Goal: Task Accomplishment & Management: Complete application form

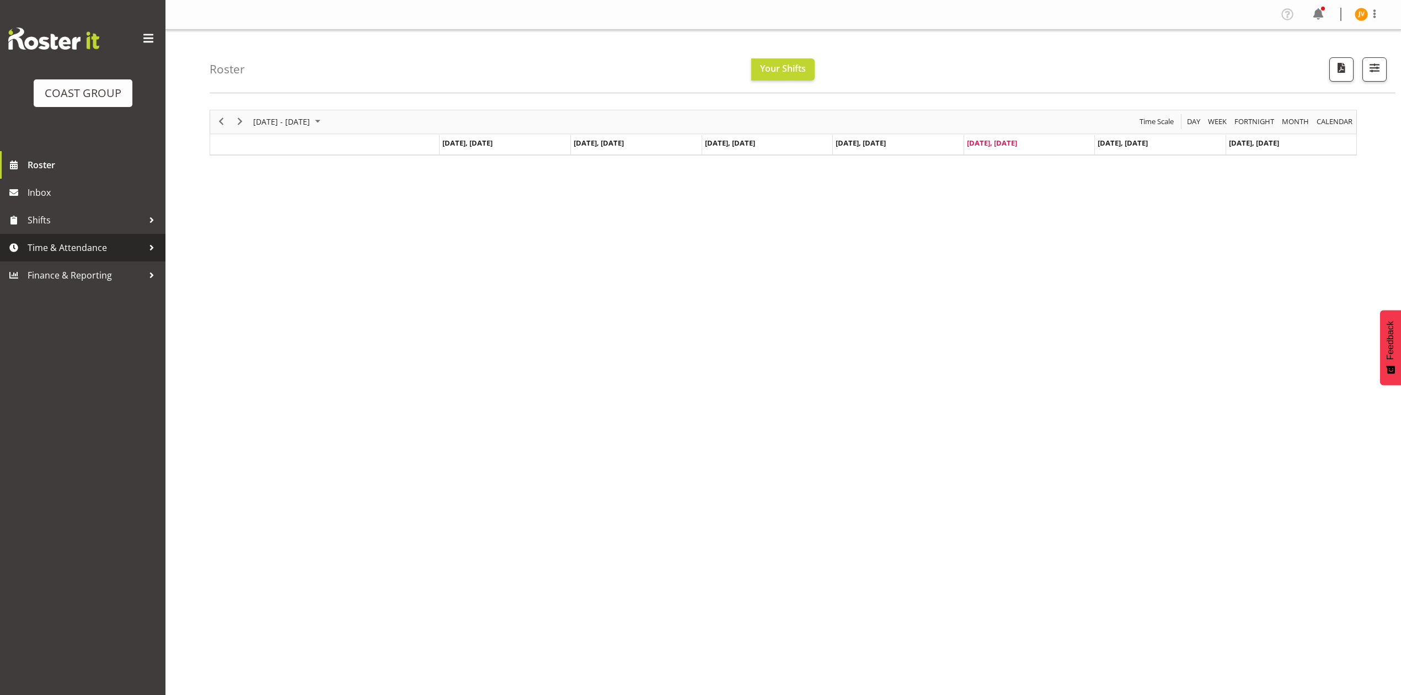
click at [102, 253] on span "Time & Attendance" at bounding box center [86, 247] width 116 height 17
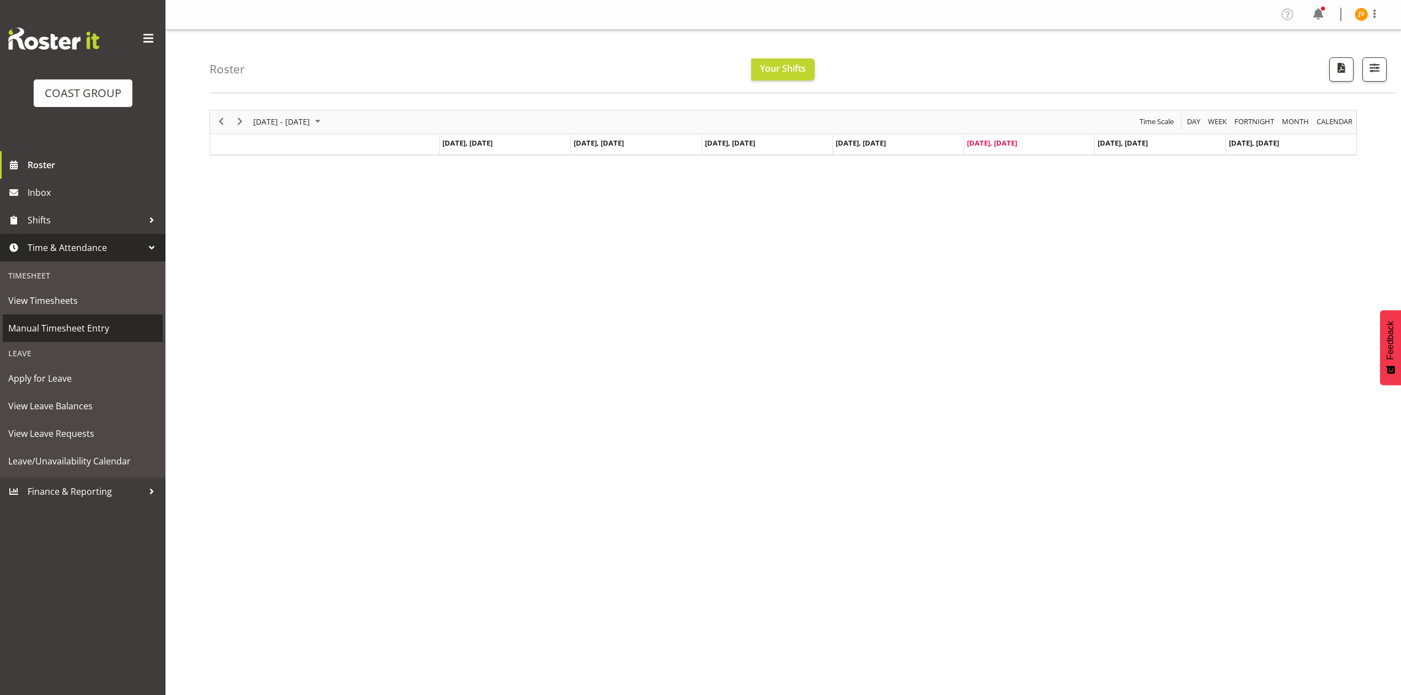
click at [87, 327] on span "Manual Timesheet Entry" at bounding box center [82, 328] width 149 height 17
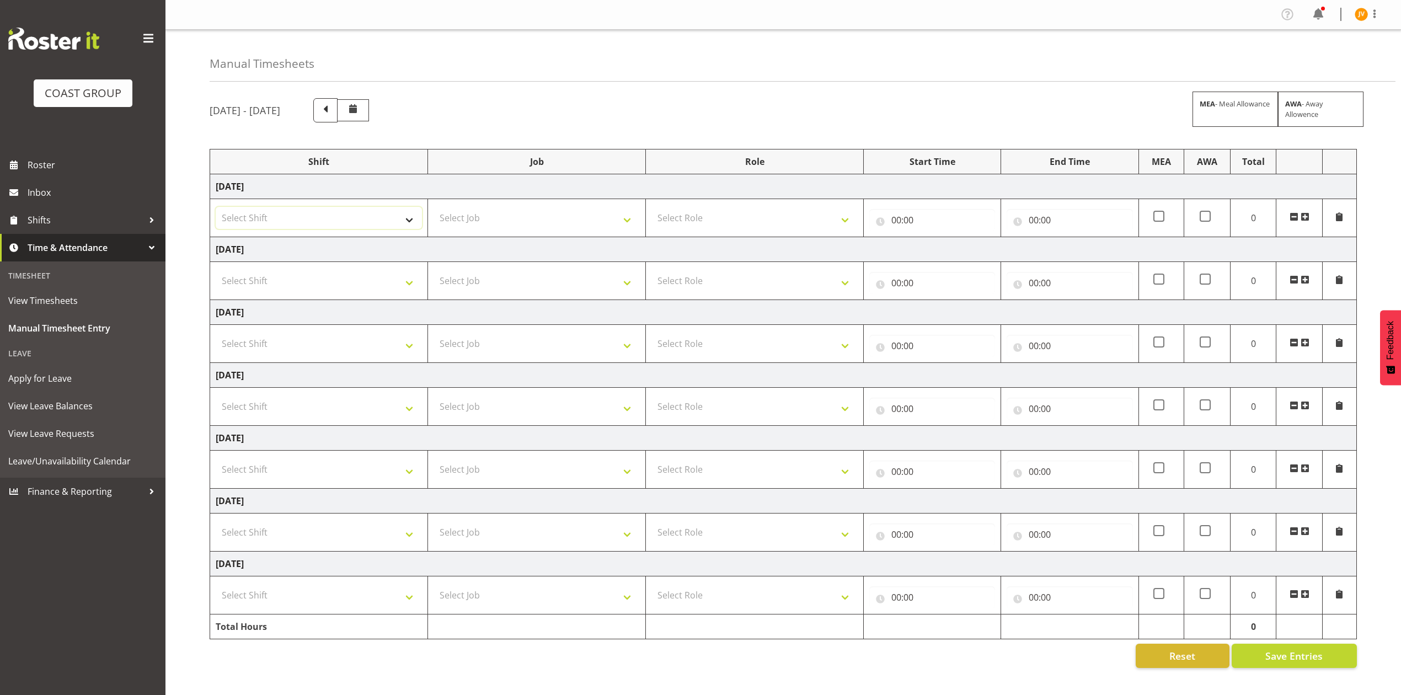
click at [343, 212] on select "Select Shift DW CHC Design Office DW CHC General Work Aug DW CHC General Work D…" at bounding box center [319, 218] width 206 height 22
select select "1512"
click at [216, 208] on select "Select Shift DW CHC Design Office DW CHC General Work Aug DW CHC General Work D…" at bounding box center [319, 218] width 206 height 22
click at [459, 226] on select "Select Job 1 Carlton Events 1 [PERSON_NAME][GEOGRAPHIC_DATA] 1 [PERSON_NAME][GE…" at bounding box center [537, 218] width 206 height 22
select select "1881"
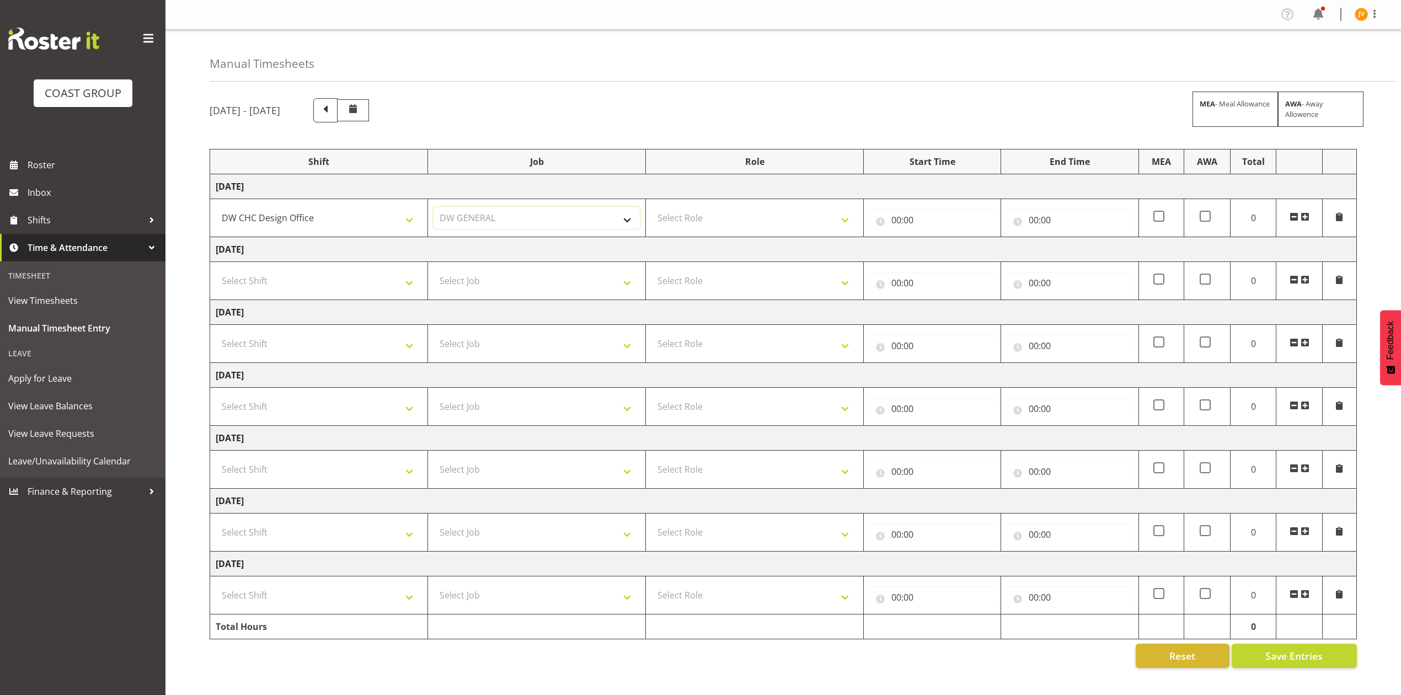
click at [434, 208] on select "Select Job 1 Carlton Events 1 [PERSON_NAME][GEOGRAPHIC_DATA] 1 [PERSON_NAME][GE…" at bounding box center [537, 218] width 206 height 22
click at [664, 213] on select "Select Role DESIGNER [PERSON_NAME]" at bounding box center [754, 218] width 206 height 22
select select "221"
click at [651, 208] on select "Select Role DESIGNER [PERSON_NAME]" at bounding box center [754, 218] width 206 height 22
click at [897, 220] on input "00:00" at bounding box center [932, 220] width 126 height 22
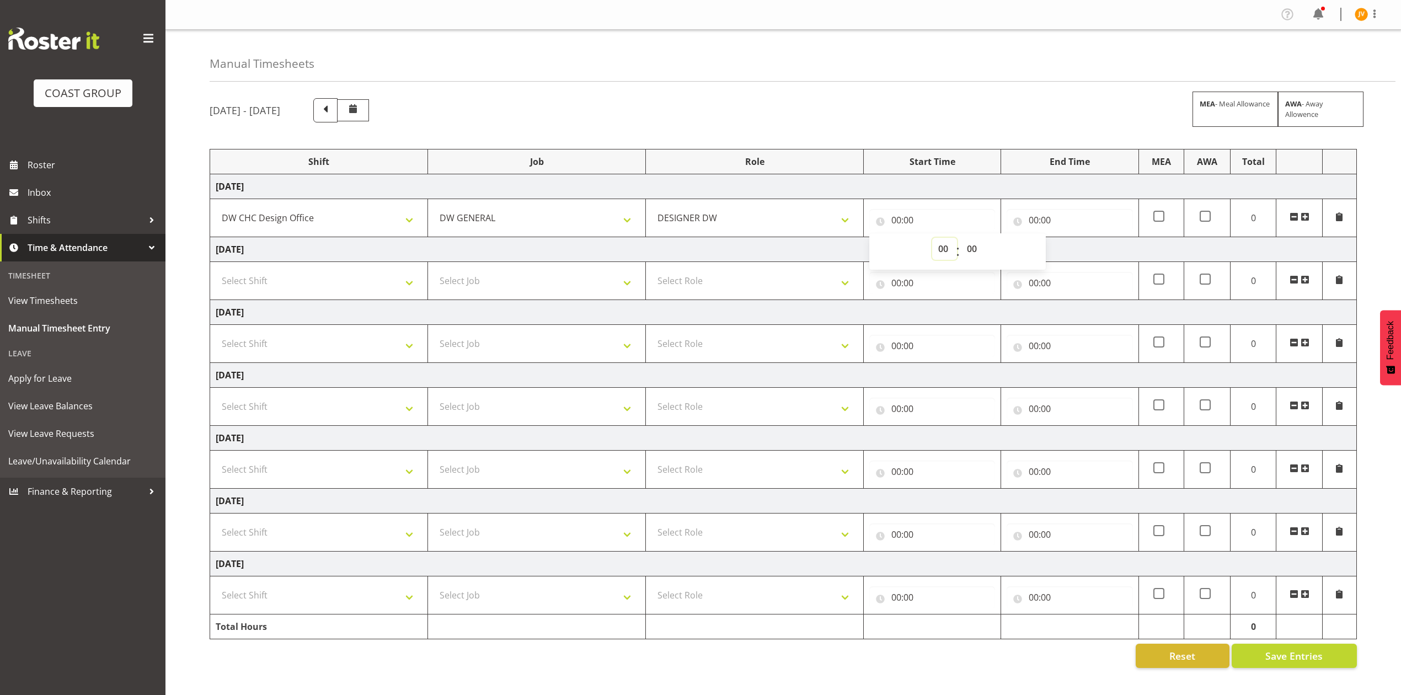
click at [940, 248] on select "00 01 02 03 04 05 06 07 08 09 10 11 12 13 14 15 16 17 18 19 20 21 22 23" at bounding box center [944, 249] width 25 height 22
select select "7"
click at [932, 239] on select "00 01 02 03 04 05 06 07 08 09 10 11 12 13 14 15 16 17 18 19 20 21 22 23" at bounding box center [944, 249] width 25 height 22
type input "07:00"
click at [976, 247] on select "00 01 02 03 04 05 06 07 08 09 10 11 12 13 14 15 16 17 18 19 20 21 22 23 24 25 2…" at bounding box center [973, 249] width 25 height 22
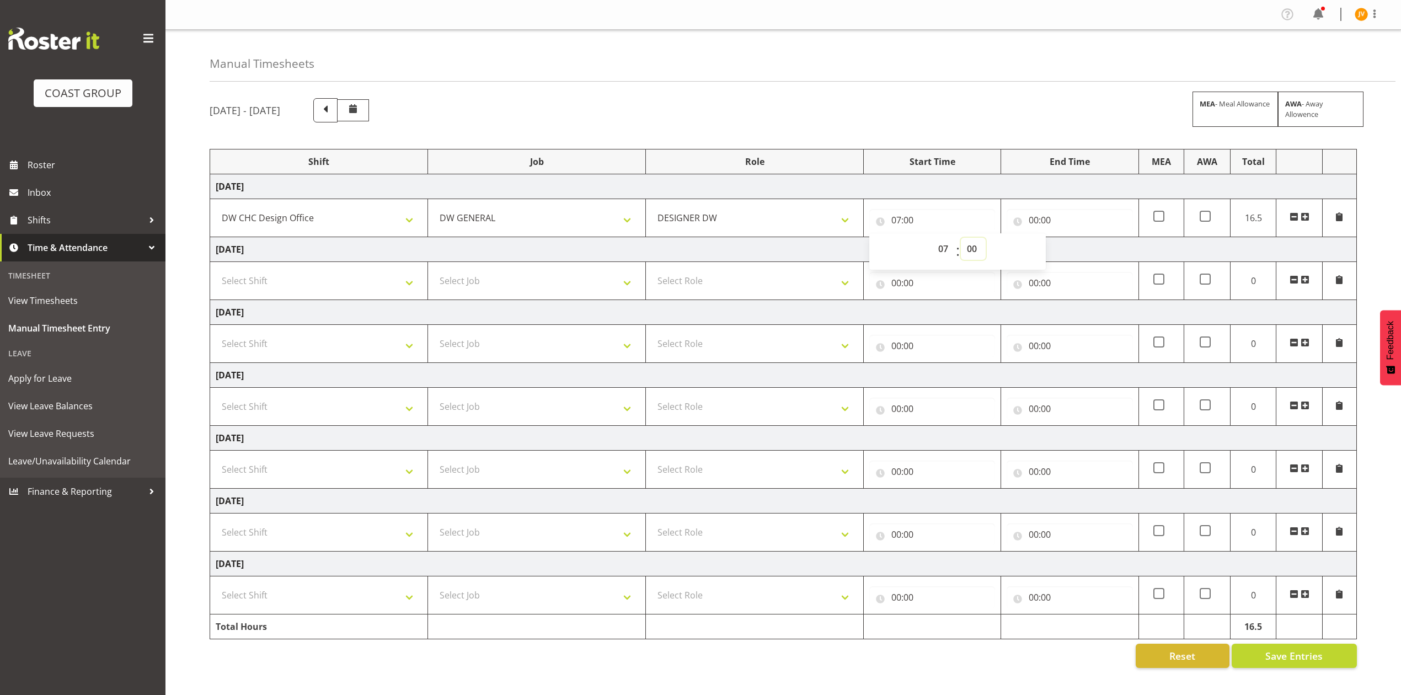
select select "30"
click at [961, 239] on select "00 01 02 03 04 05 06 07 08 09 10 11 12 13 14 15 16 17 18 19 20 21 22 23 24 25 2…" at bounding box center [973, 249] width 25 height 22
type input "07:30"
click at [1038, 221] on input "00:00" at bounding box center [1070, 220] width 126 height 22
drag, startPoint x: 1076, startPoint y: 244, endPoint x: 1076, endPoint y: 260, distance: 16.5
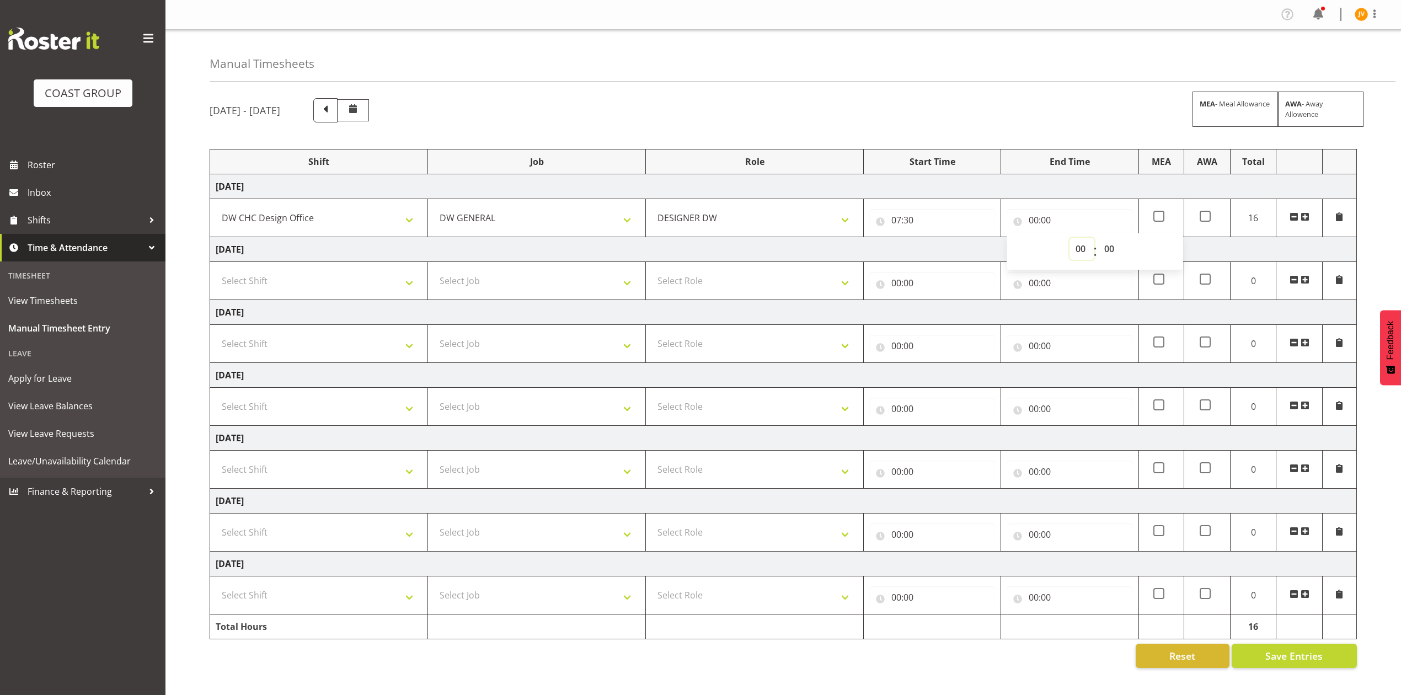
click at [1076, 244] on select "00 01 02 03 04 05 06 07 08 09 10 11 12 13 14 15 16 17 18 19 20 21 22 23" at bounding box center [1081, 249] width 25 height 22
select select "17"
click at [1069, 239] on select "00 01 02 03 04 05 06 07 08 09 10 11 12 13 14 15 16 17 18 19 20 21 22 23" at bounding box center [1081, 249] width 25 height 22
type input "17:00"
click at [329, 274] on select "Select Shift DW CHC Design Office DW CHC General Work Aug DW CHC General Work D…" at bounding box center [319, 281] width 206 height 22
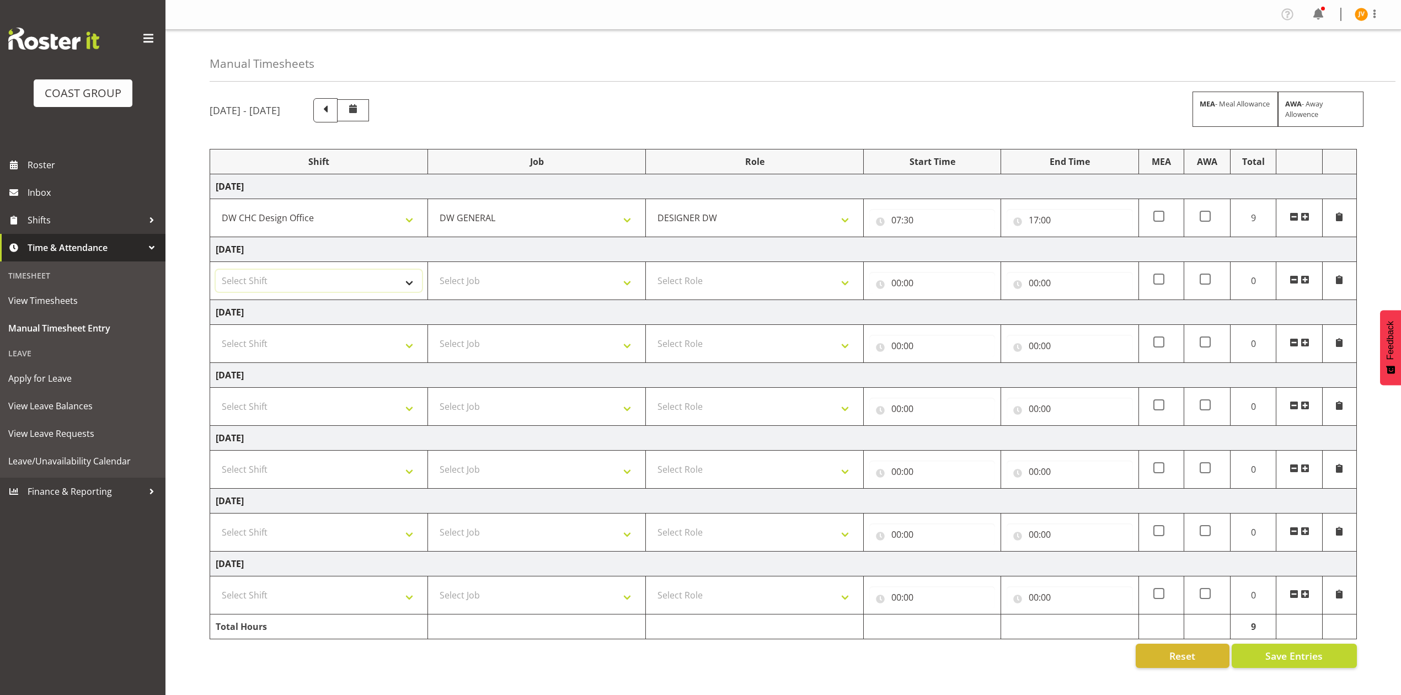
select select "1512"
click at [216, 271] on select "Select Shift DW CHC Design Office DW CHC General Work Aug DW CHC General Work D…" at bounding box center [319, 281] width 206 height 22
click at [504, 303] on td "[DATE]" at bounding box center [783, 312] width 1147 height 25
click at [522, 292] on select "Select Job 1 Carlton Events 1 [PERSON_NAME][GEOGRAPHIC_DATA] 1 [PERSON_NAME][GE…" at bounding box center [537, 281] width 206 height 22
select select "1881"
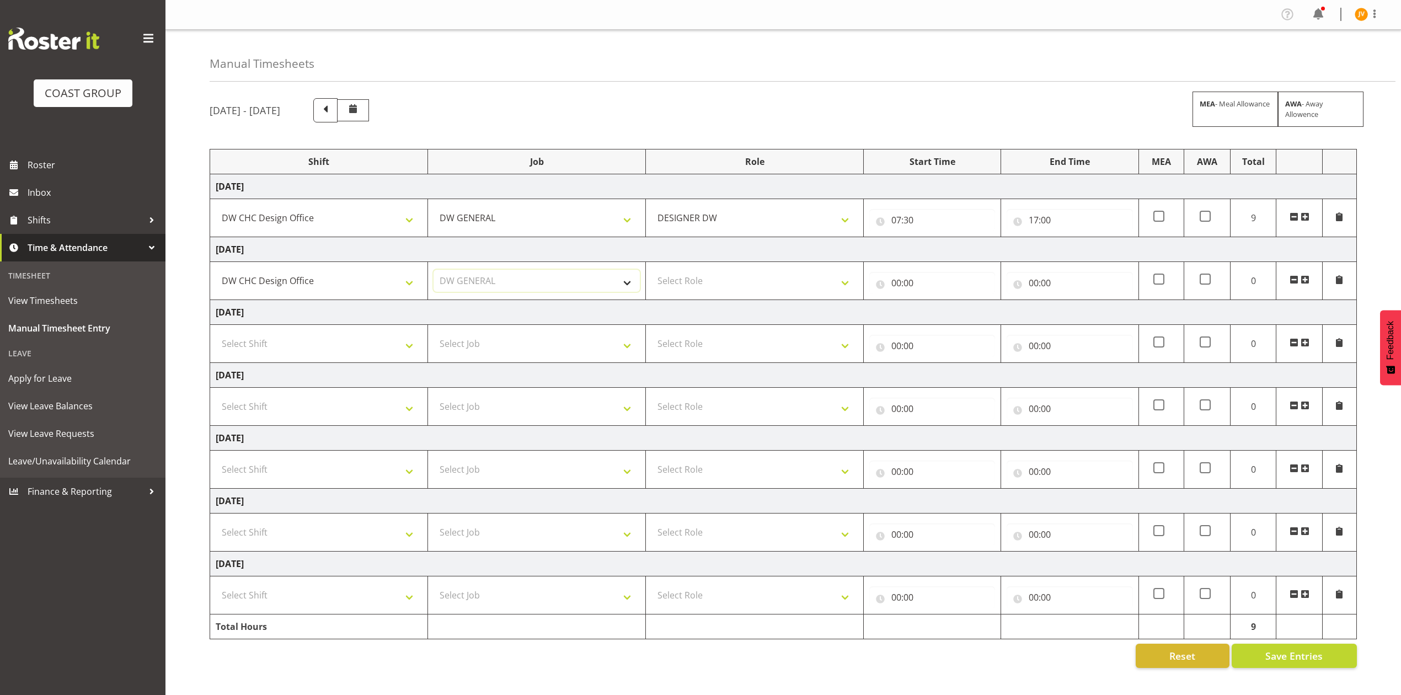
click at [434, 271] on select "Select Job 1 Carlton Events 1 [PERSON_NAME][GEOGRAPHIC_DATA] 1 [PERSON_NAME][GE…" at bounding box center [537, 281] width 206 height 22
click at [662, 277] on select "Select Role DESIGNER [PERSON_NAME]" at bounding box center [754, 281] width 206 height 22
select select "221"
click at [651, 271] on select "Select Role DESIGNER [PERSON_NAME]" at bounding box center [754, 281] width 206 height 22
click at [896, 289] on input "00:00" at bounding box center [932, 283] width 126 height 22
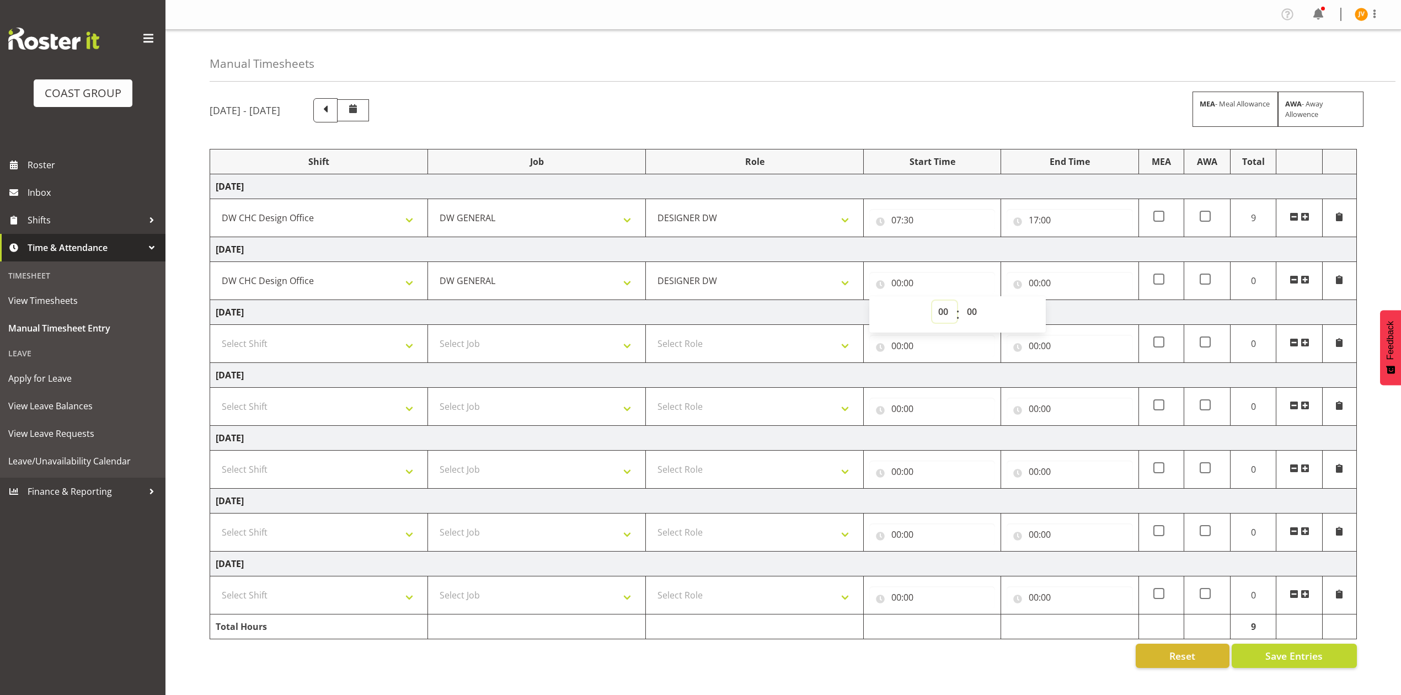
click at [949, 315] on select "00 01 02 03 04 05 06 07 08 09 10 11 12 13 14 15 16 17 18 19 20 21 22 23" at bounding box center [944, 312] width 25 height 22
select select "7"
click at [932, 302] on select "00 01 02 03 04 05 06 07 08 09 10 11 12 13 14 15 16 17 18 19 20 21 22 23" at bounding box center [944, 312] width 25 height 22
type input "07:00"
drag, startPoint x: 971, startPoint y: 308, endPoint x: 978, endPoint y: 321, distance: 15.3
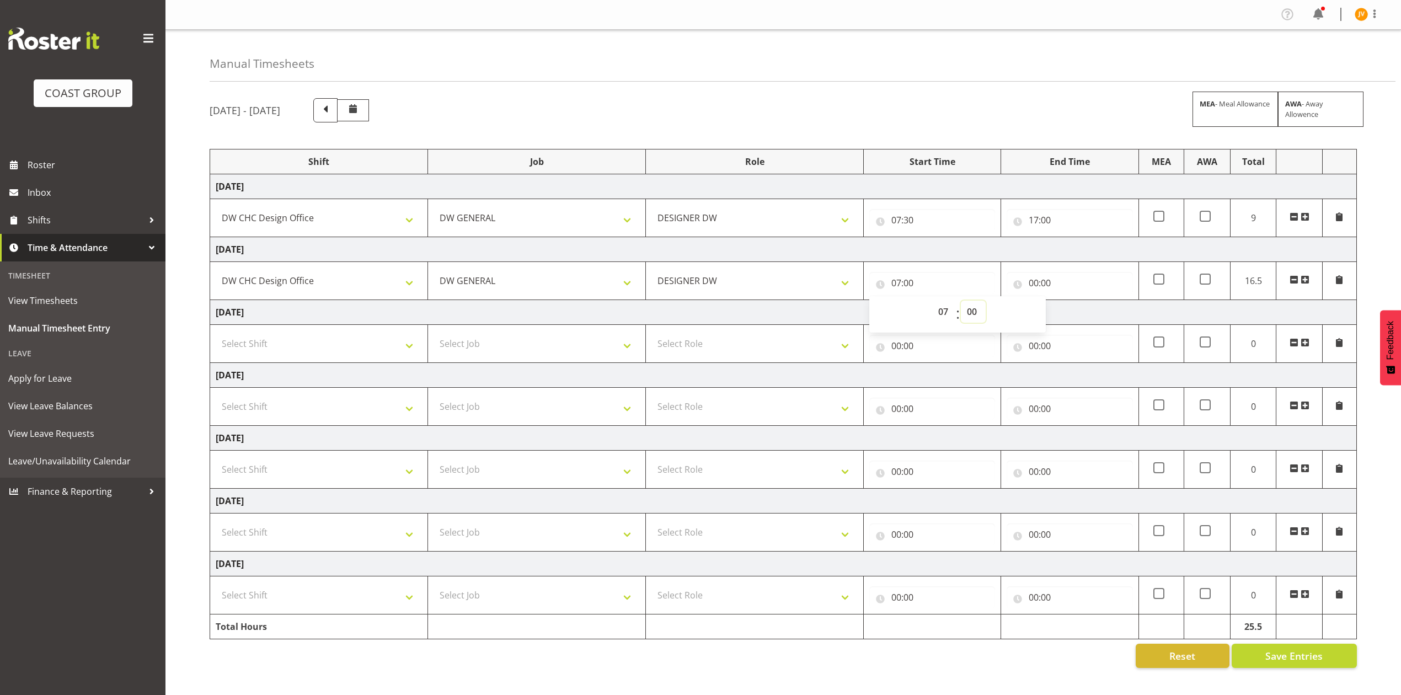
click at [971, 308] on select "00 01 02 03 04 05 06 07 08 09 10 11 12 13 14 15 16 17 18 19 20 21 22 23 24 25 2…" at bounding box center [973, 312] width 25 height 22
select select "45"
click at [961, 302] on select "00 01 02 03 04 05 06 07 08 09 10 11 12 13 14 15 16 17 18 19 20 21 22 23 24 25 2…" at bounding box center [973, 312] width 25 height 22
type input "07:45"
click at [1033, 286] on input "00:00" at bounding box center [1070, 283] width 126 height 22
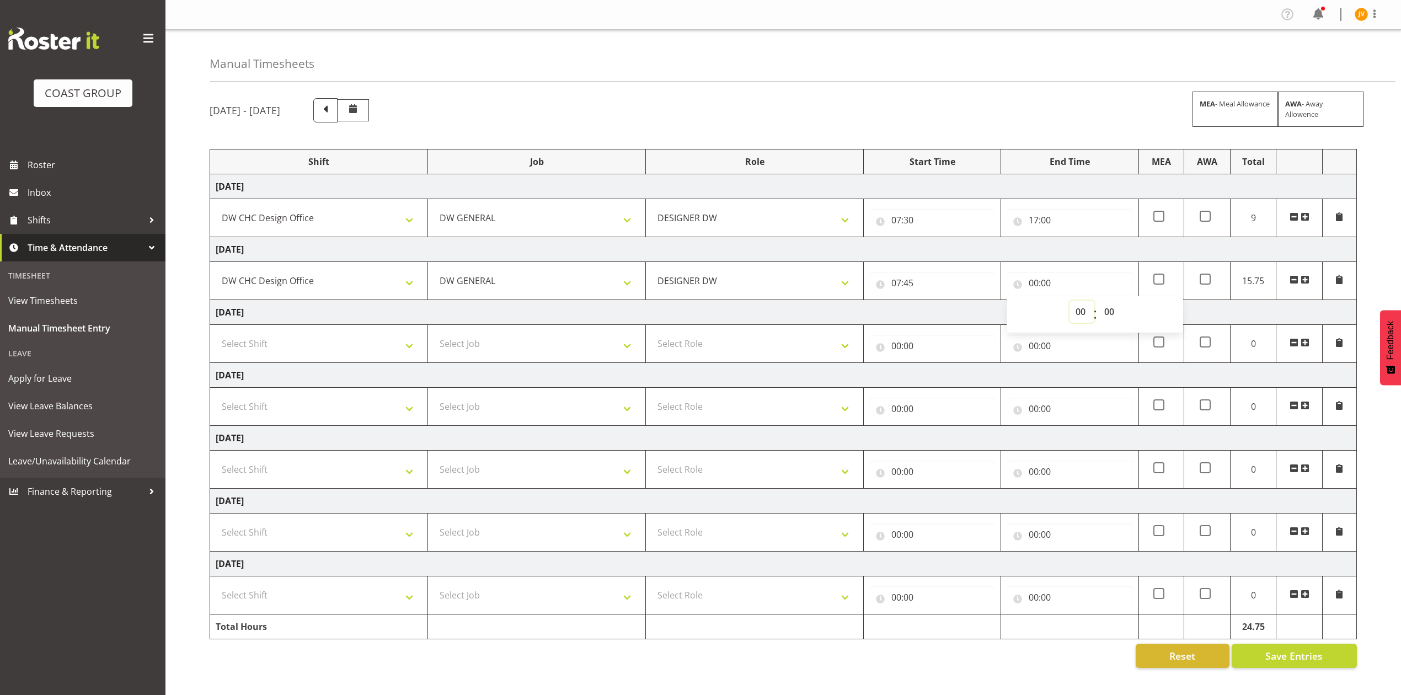
click at [1081, 312] on select "00 01 02 03 04 05 06 07 08 09 10 11 12 13 14 15 16 17 18 19 20 21 22 23" at bounding box center [1081, 312] width 25 height 22
select select "17"
click at [1069, 302] on select "00 01 02 03 04 05 06 07 08 09 10 11 12 13 14 15 16 17 18 19 20 21 22 23" at bounding box center [1081, 312] width 25 height 22
type input "17:00"
click at [1095, 109] on div "[DATE] - [DATE] MEA - Meal Allowance AWA - Away Allowence" at bounding box center [783, 110] width 1147 height 24
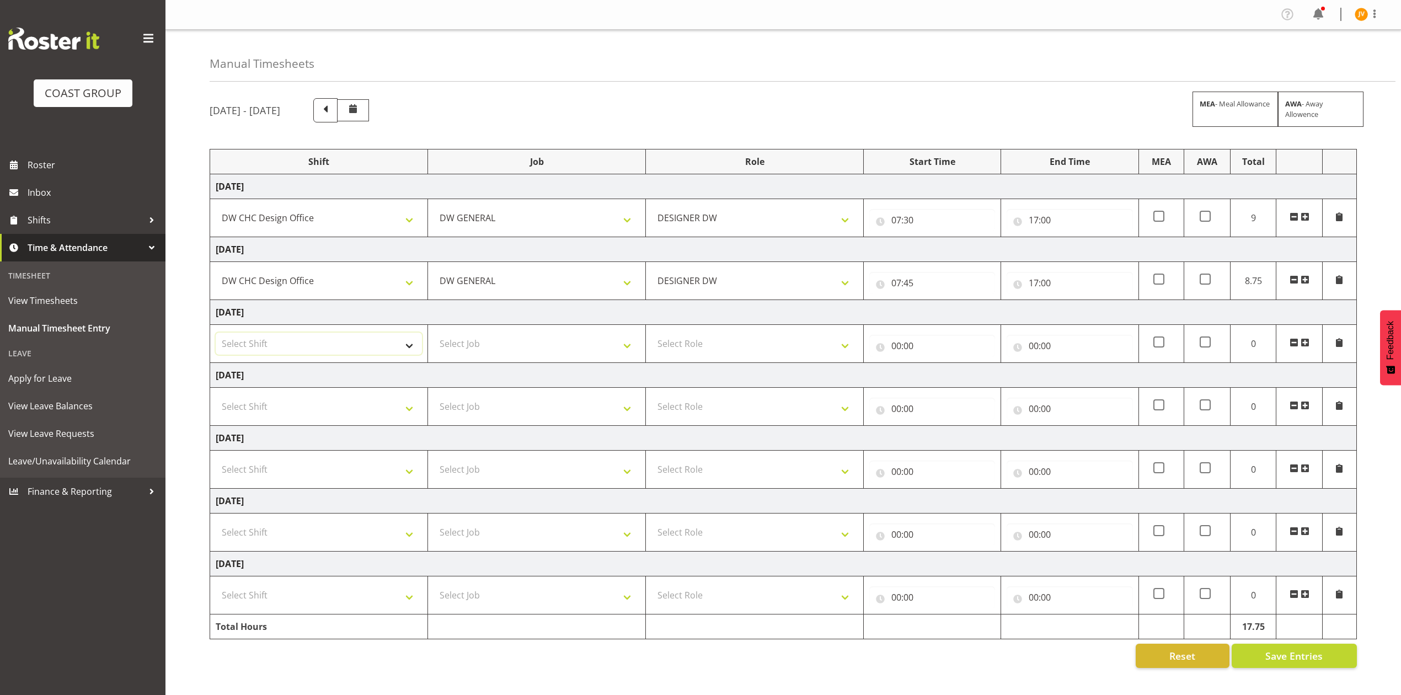
click at [334, 347] on select "Select Shift DW CHC Design Office DW CHC General Work Aug DW CHC General Work D…" at bounding box center [319, 344] width 206 height 22
select select "1512"
click at [216, 334] on select "Select Shift DW CHC Design Office DW CHC General Work Aug DW CHC General Work D…" at bounding box center [319, 344] width 206 height 22
click at [479, 353] on select "Select Job 1 Carlton Events 1 [PERSON_NAME][GEOGRAPHIC_DATA] 1 [PERSON_NAME][GE…" at bounding box center [537, 344] width 206 height 22
select select "1881"
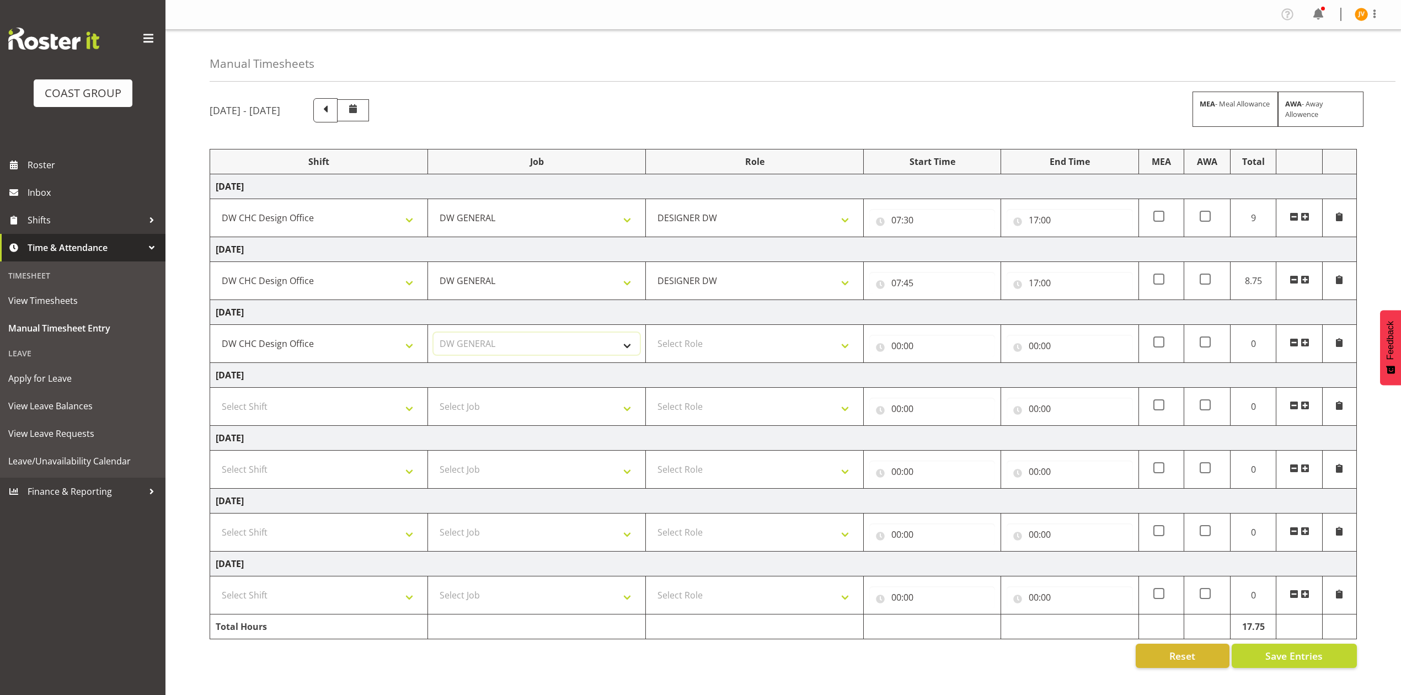
click at [434, 334] on select "Select Job 1 Carlton Events 1 [PERSON_NAME][GEOGRAPHIC_DATA] 1 [PERSON_NAME][GE…" at bounding box center [537, 344] width 206 height 22
click at [675, 345] on select "Select Role DESIGNER [PERSON_NAME]" at bounding box center [754, 344] width 206 height 22
select select "221"
click at [651, 334] on select "Select Role DESIGNER [PERSON_NAME]" at bounding box center [754, 344] width 206 height 22
click at [896, 352] on input "00:00" at bounding box center [932, 346] width 126 height 22
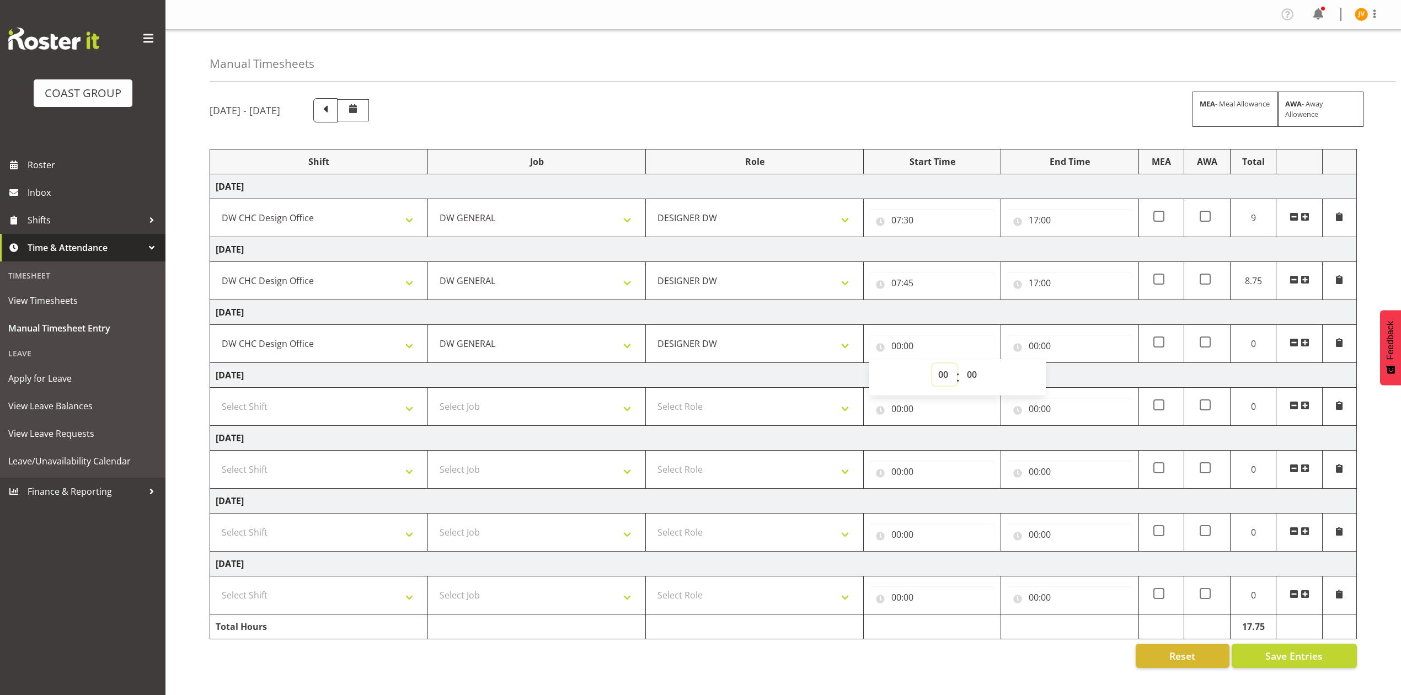
click at [949, 374] on select "00 01 02 03 04 05 06 07 08 09 10 11 12 13 14 15 16 17 18 19 20 21 22 23" at bounding box center [944, 374] width 25 height 22
select select "8"
click at [932, 365] on select "00 01 02 03 04 05 06 07 08 09 10 11 12 13 14 15 16 17 18 19 20 21 22 23" at bounding box center [944, 374] width 25 height 22
type input "08:00"
click at [1029, 345] on input "00:00" at bounding box center [1070, 346] width 126 height 22
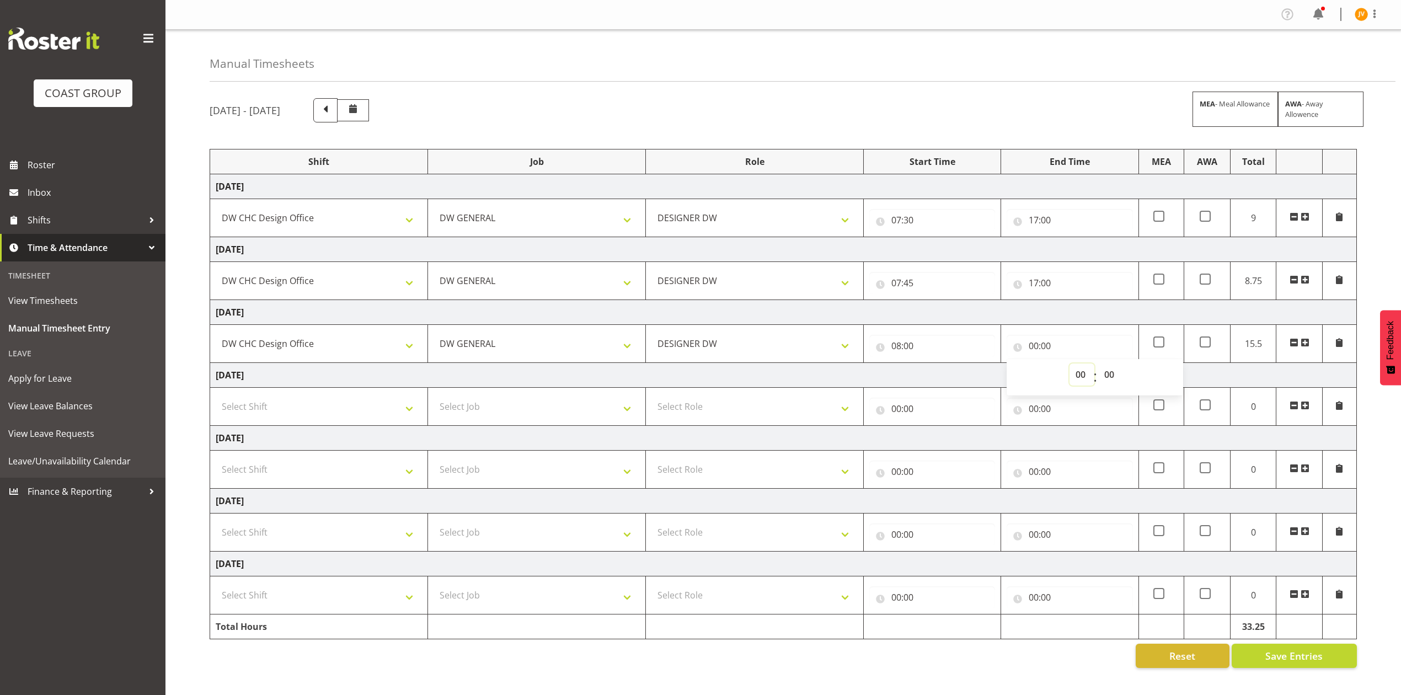
click at [1082, 373] on select "00 01 02 03 04 05 06 07 08 09 10 11 12 13 14 15 16 17 18 19 20 21 22 23" at bounding box center [1081, 374] width 25 height 22
select select "16"
click at [1069, 365] on select "00 01 02 03 04 05 06 07 08 09 10 11 12 13 14 15 16 17 18 19 20 21 22 23" at bounding box center [1081, 374] width 25 height 22
type input "16:00"
click at [1313, 663] on span "Save Entries" at bounding box center [1293, 656] width 57 height 14
